Goal: Find specific page/section

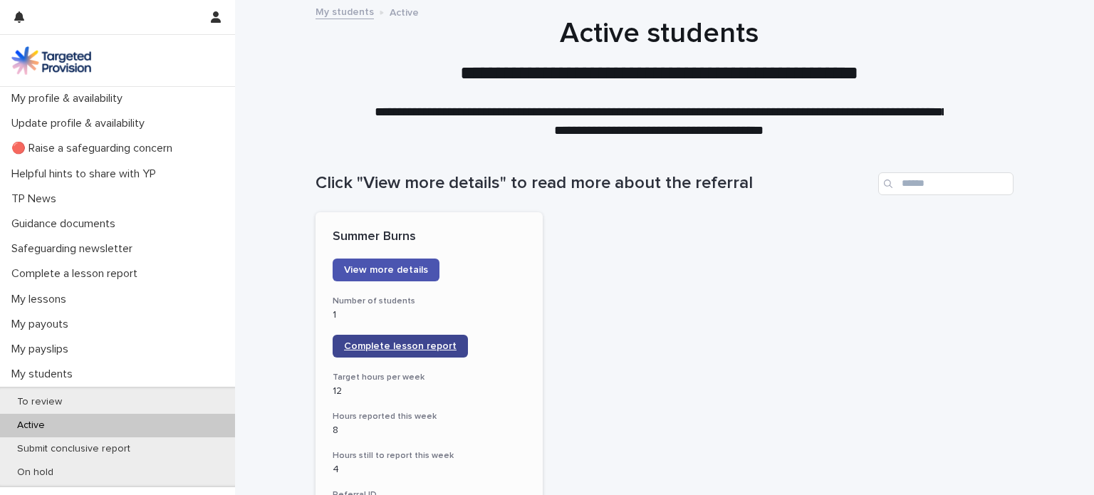
click at [439, 349] on span "Complete lesson report" at bounding box center [400, 346] width 113 height 10
